Goal: Task Accomplishment & Management: Manage account settings

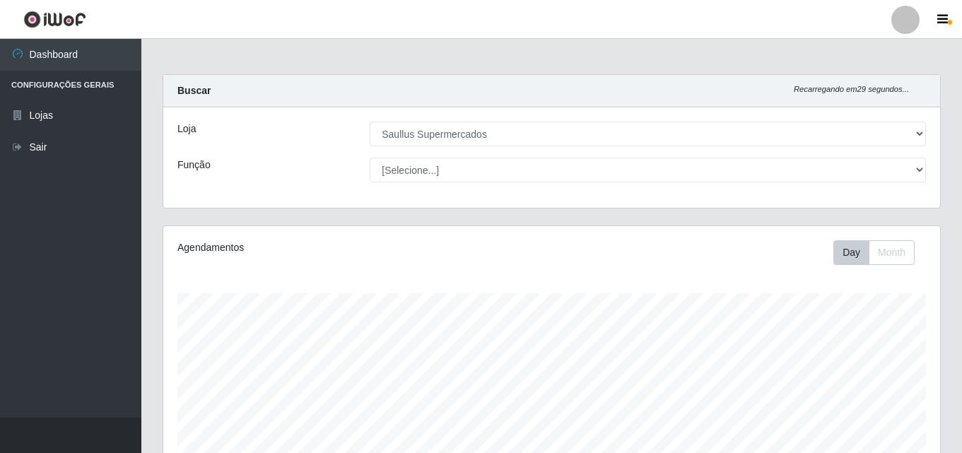
select select "423"
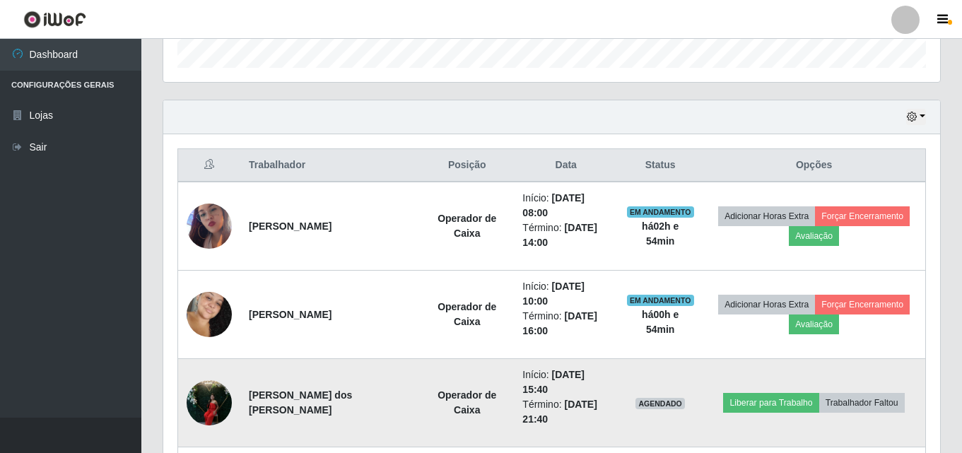
scroll to position [446, 0]
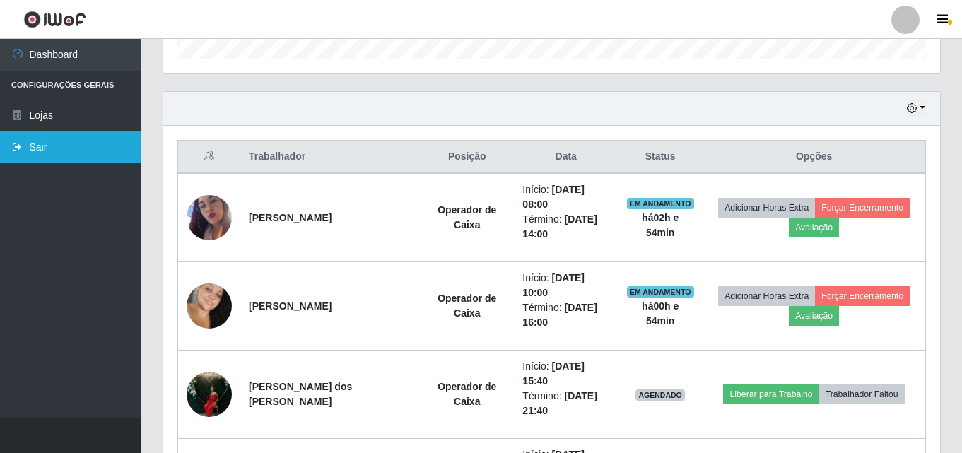
click at [86, 141] on link "Sair" at bounding box center [70, 147] width 141 height 32
